Goal: Navigation & Orientation: Find specific page/section

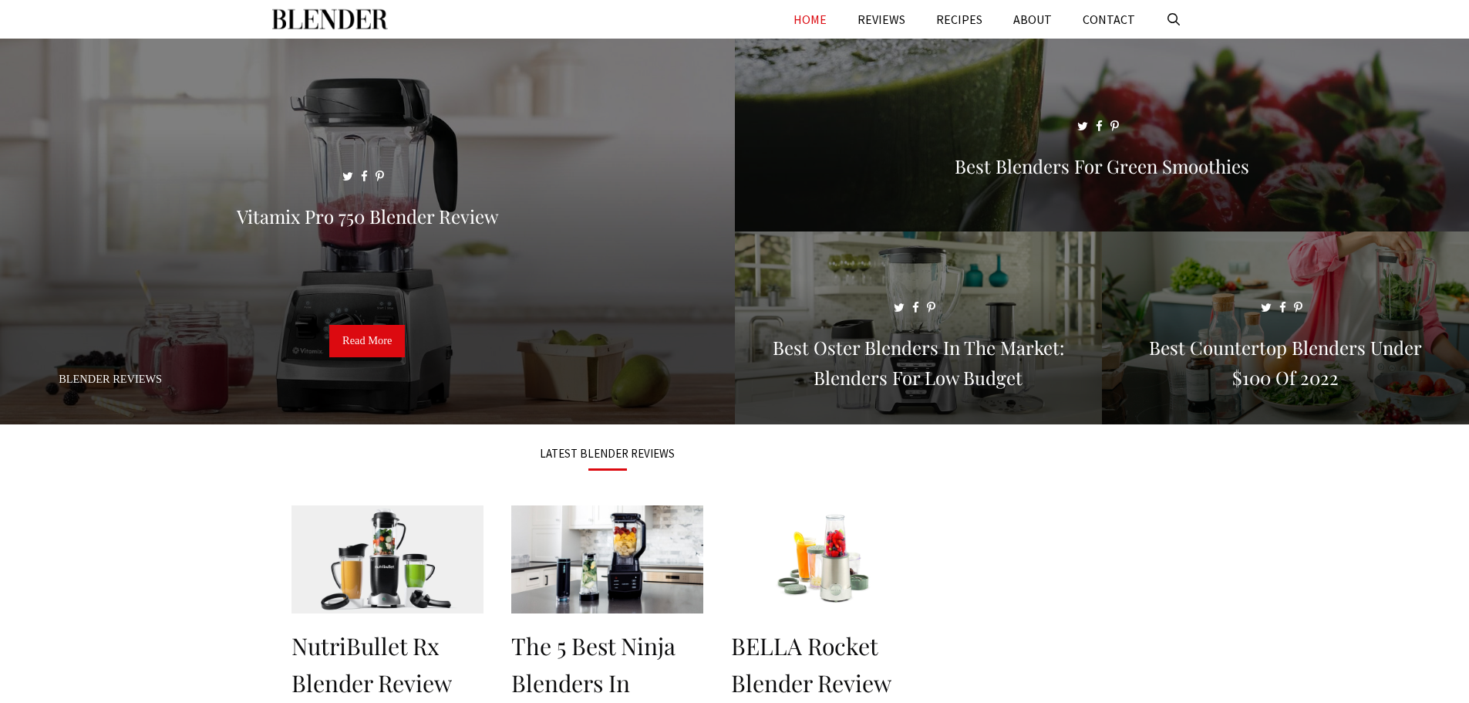
click at [820, 18] on link "HOME" at bounding box center [810, 19] width 64 height 39
